Goal: Connect with others: Find contact information

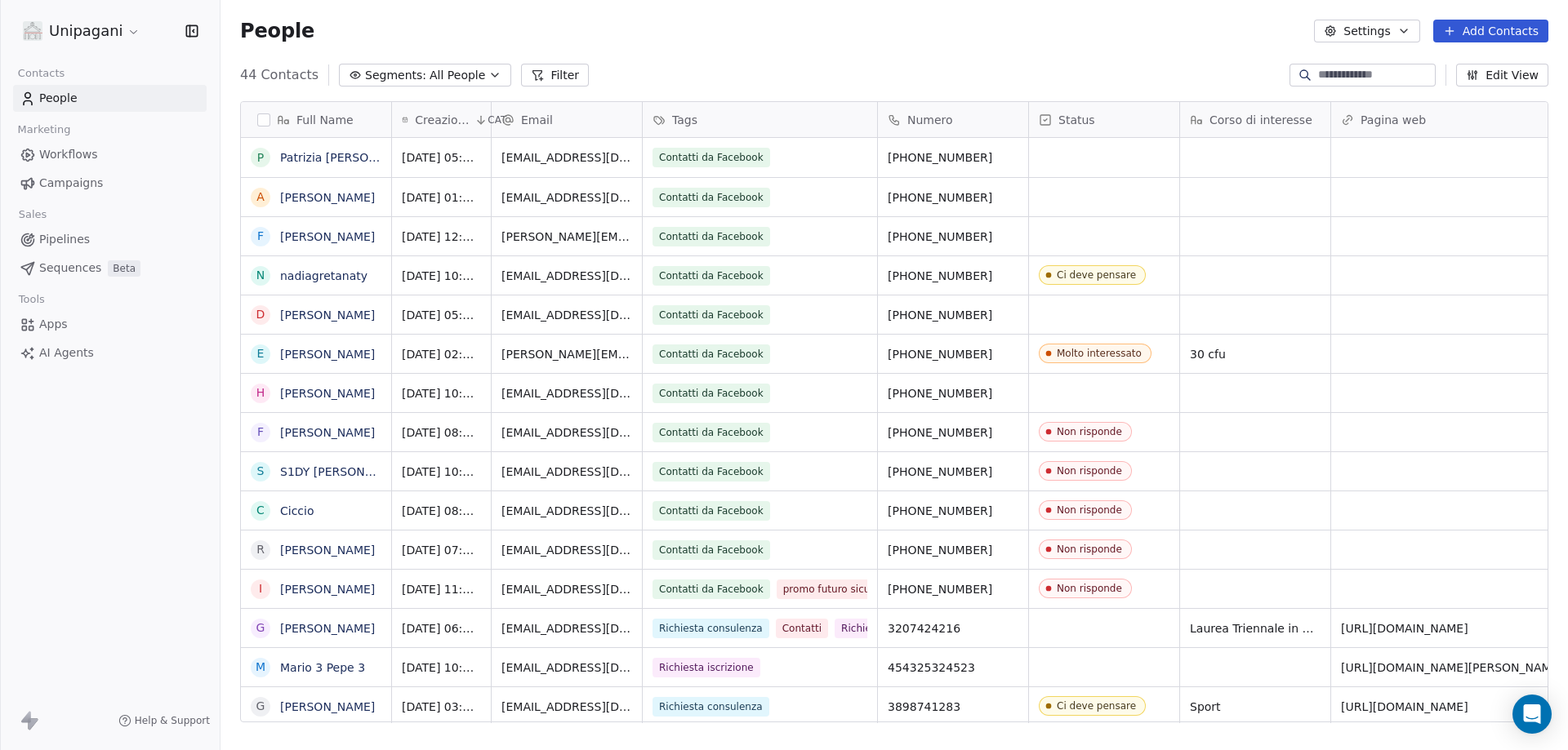
scroll to position [647, 1336]
click at [1060, 157] on div "grid" at bounding box center [1104, 157] width 151 height 39
click at [1060, 157] on div "grid" at bounding box center [1104, 157] width 151 height 39
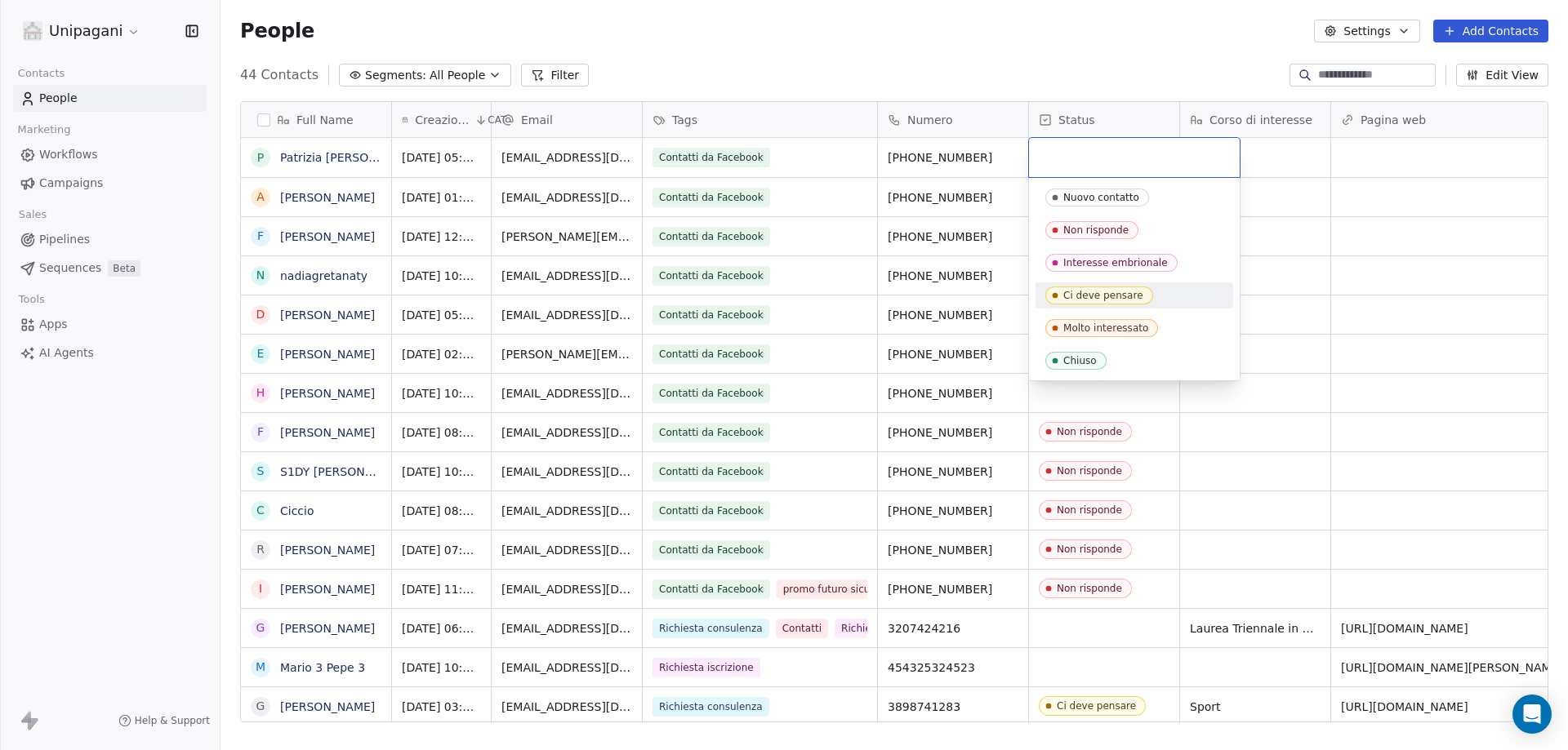
drag, startPoint x: 1116, startPoint y: 291, endPoint x: 691, endPoint y: 285, distance: 425.0
click at [1117, 291] on div "Ci deve pensare" at bounding box center [1103, 295] width 80 height 11
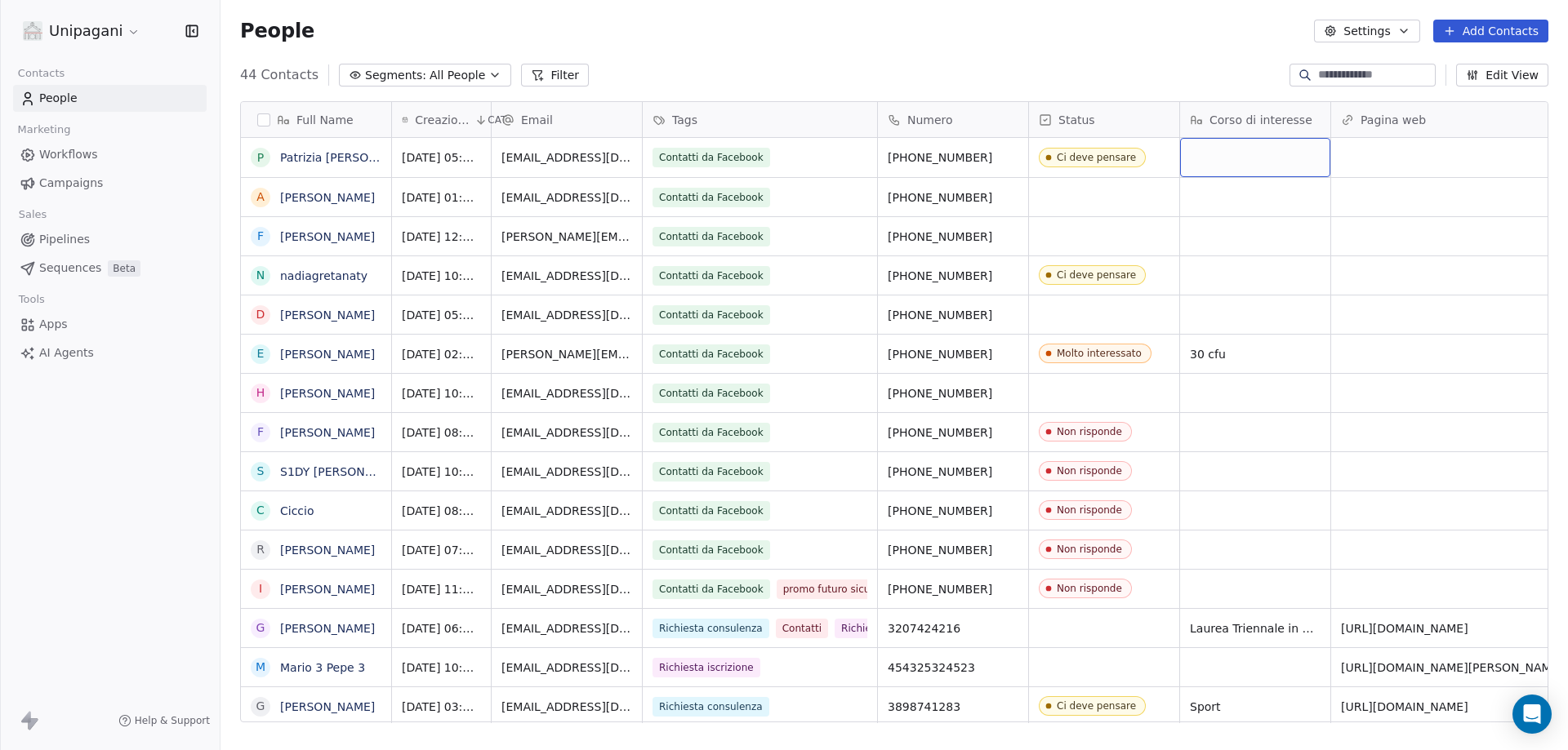
click at [1246, 163] on div "grid" at bounding box center [1255, 157] width 151 height 39
click at [312, 163] on html "Unipagani Contacts People Marketing Workflows Campaigns Sales Pipelines Sequenc…" at bounding box center [784, 375] width 1568 height 750
click at [312, 163] on link "Patrizia [PERSON_NAME] [PERSON_NAME]" at bounding box center [400, 157] width 239 height 13
